Goal: Find specific page/section: Find specific page/section

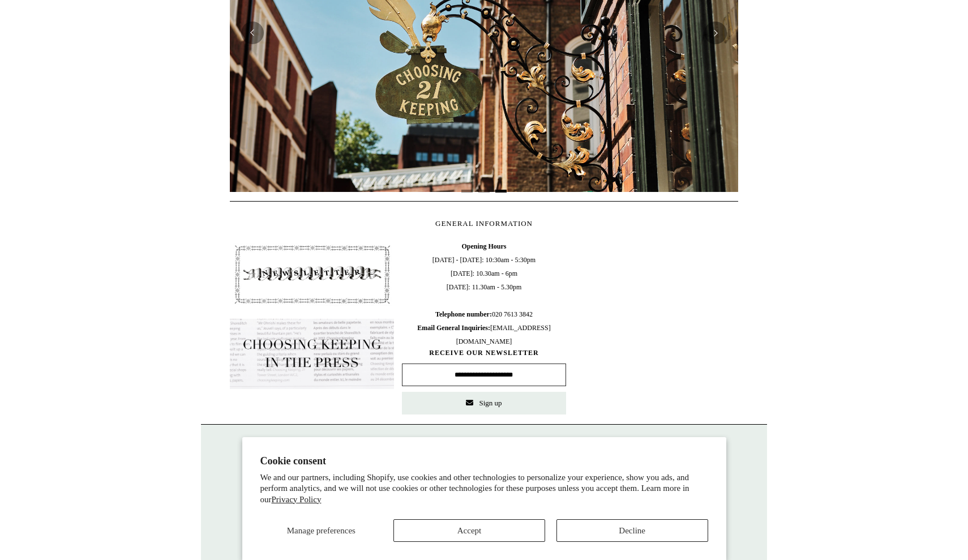
scroll to position [0, 1026]
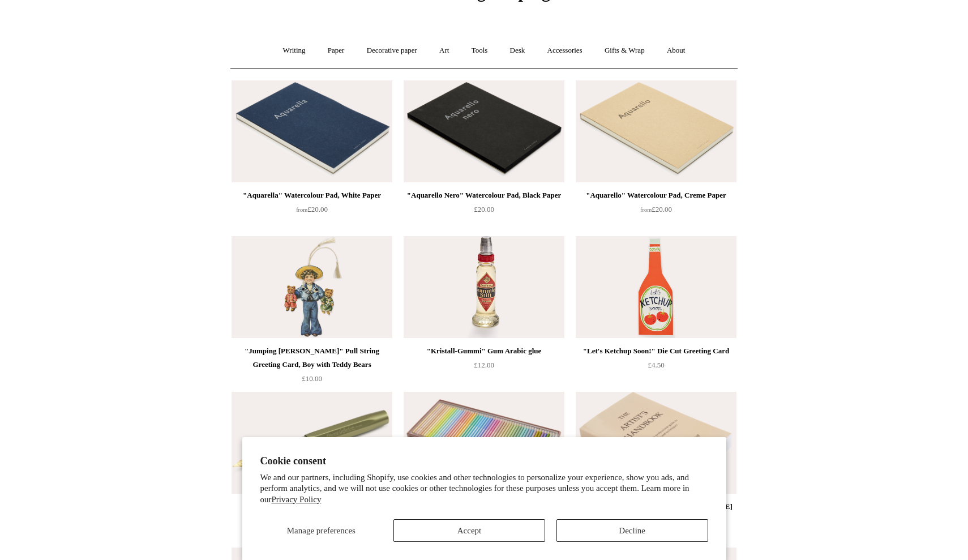
scroll to position [62, 0]
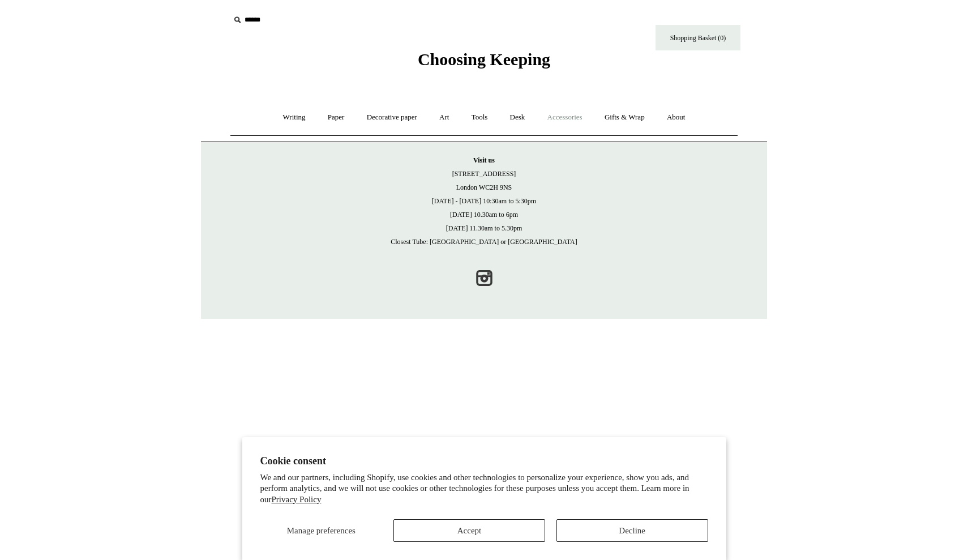
click at [258, 26] on input "text" at bounding box center [299, 20] width 139 height 21
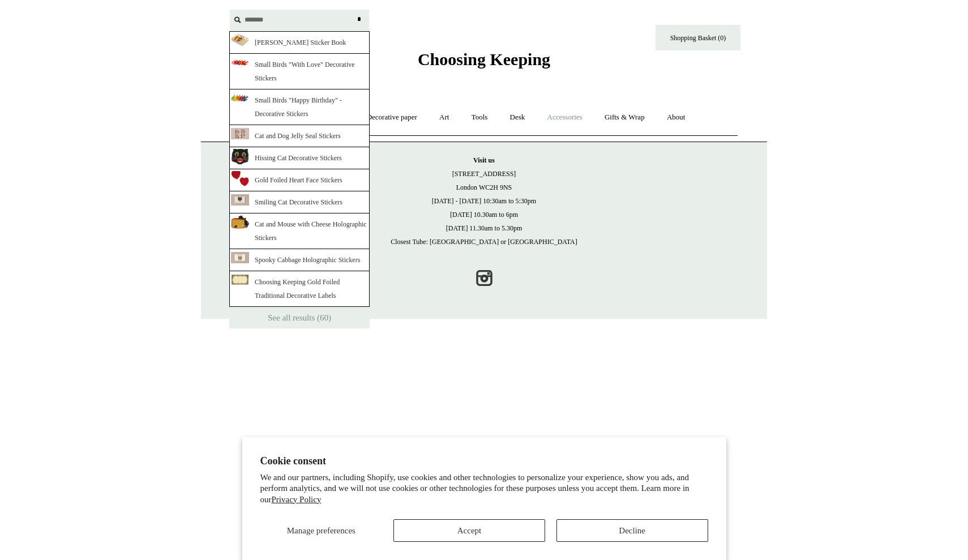
type input "*******"
click at [359, 19] on input "*" at bounding box center [358, 20] width 11 height 20
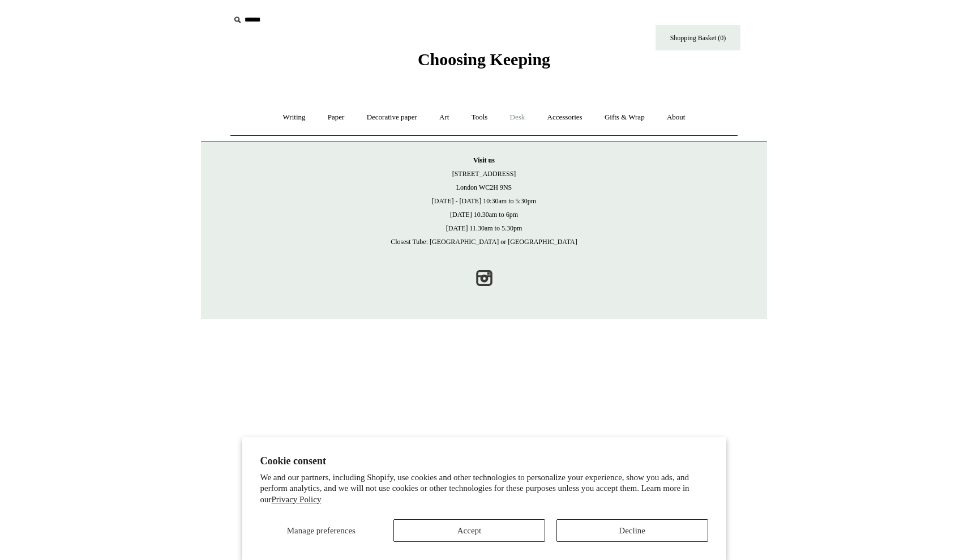
click at [519, 122] on link "Desk +" at bounding box center [518, 118] width 36 height 30
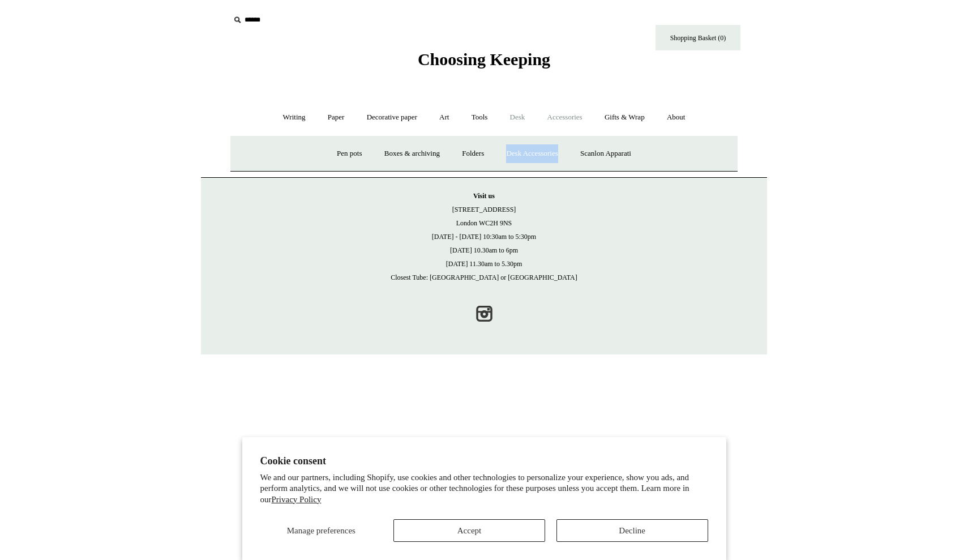
click at [556, 113] on link "Accessories +" at bounding box center [564, 118] width 55 height 30
click at [296, 153] on link "Personal Accessories +" at bounding box center [291, 154] width 82 height 30
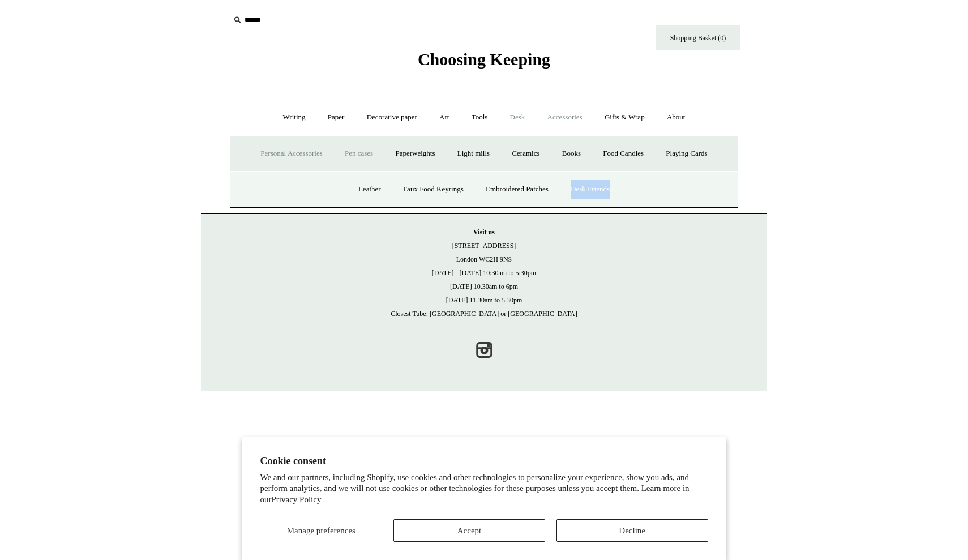
click at [361, 150] on link "Pen cases" at bounding box center [359, 154] width 49 height 30
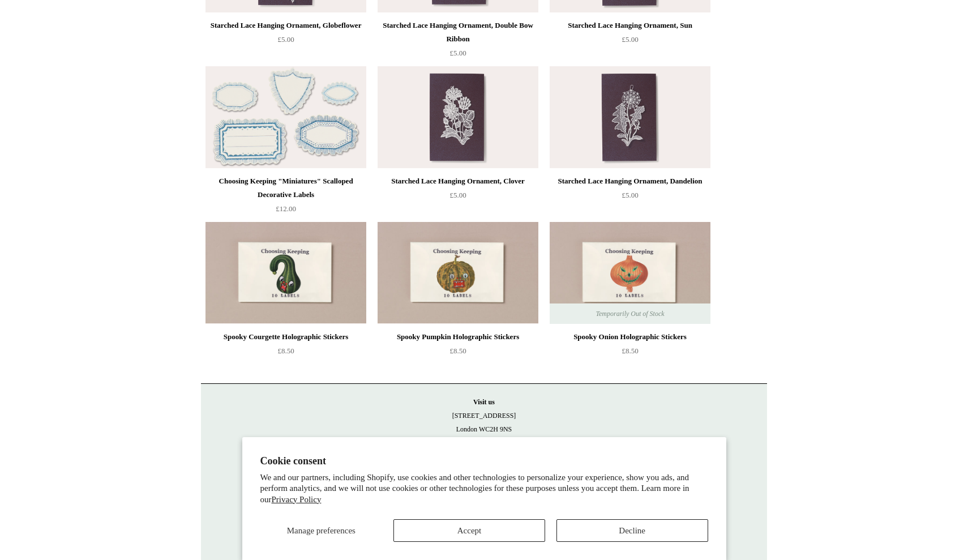
scroll to position [2975, 0]
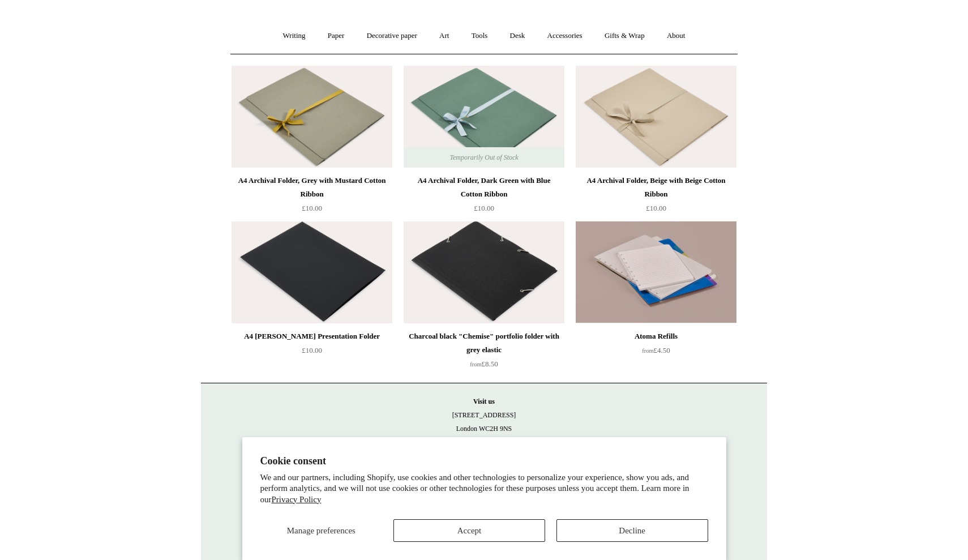
scroll to position [81, 0]
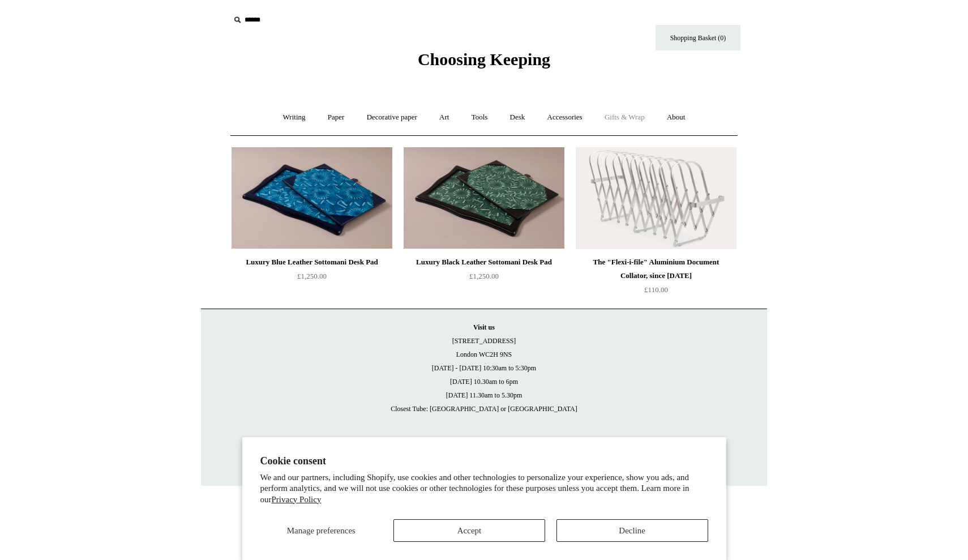
click at [637, 112] on link "Gifts & Wrap +" at bounding box center [625, 118] width 61 height 30
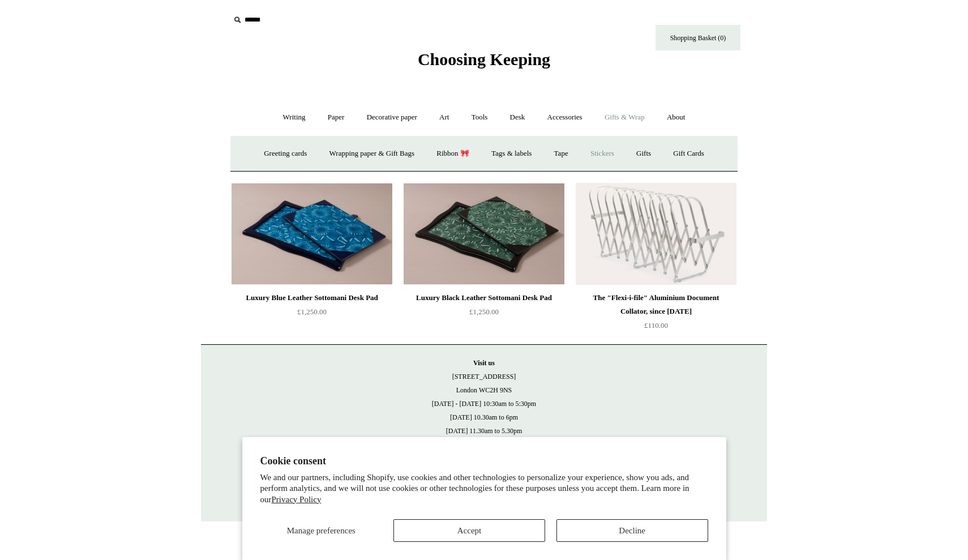
click at [610, 147] on link "Stickers" at bounding box center [602, 154] width 44 height 30
